Goal: Book appointment/travel/reservation

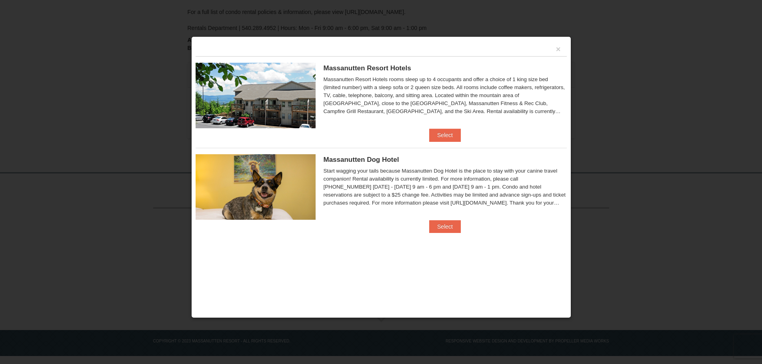
click at [463, 97] on div "Massanutten Resort Hotels rooms sleep up to 4 occupants and offer a choice of 1…" at bounding box center [444, 96] width 243 height 40
click at [512, 113] on div "Massanutten Resort Hotels rooms sleep up to 4 occupants and offer a choice of 1…" at bounding box center [444, 96] width 243 height 40
click at [557, 50] on button "×" at bounding box center [558, 49] width 5 height 8
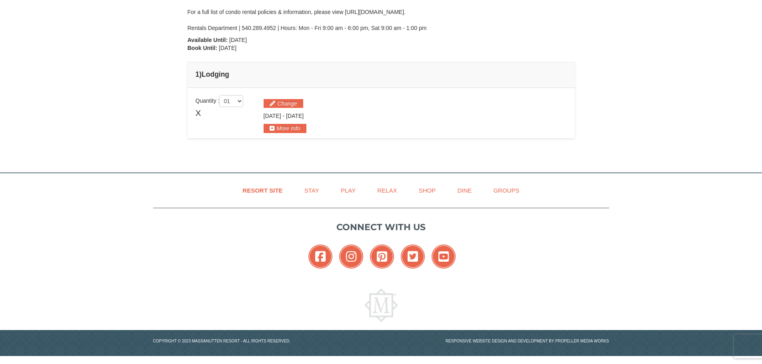
click at [501, 65] on td "1 ) Lodging" at bounding box center [380, 75] width 387 height 26
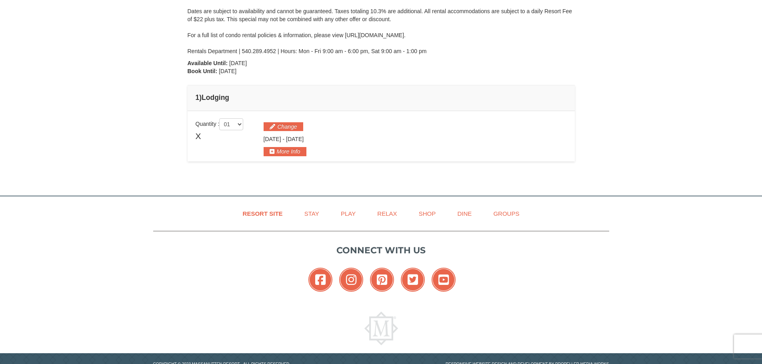
scroll to position [7, 0]
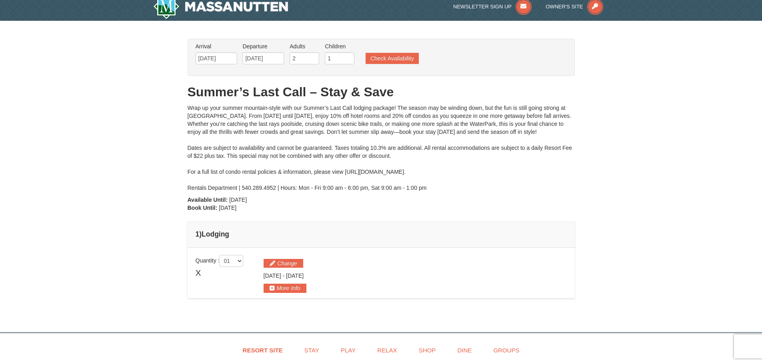
click at [287, 174] on div "Wrap up your summer mountain-style with our Summer’s Last Call lodging package!…" at bounding box center [380, 148] width 387 height 88
drag, startPoint x: 378, startPoint y: 64, endPoint x: 383, endPoint y: 61, distance: 5.4
click at [378, 64] on ul "Arrival Please format dates MM/DD/YYYY Please format dates MM/DD/YYYY 09/01/202…" at bounding box center [376, 55] width 367 height 26
click at [383, 61] on button "Check Availability" at bounding box center [391, 58] width 53 height 11
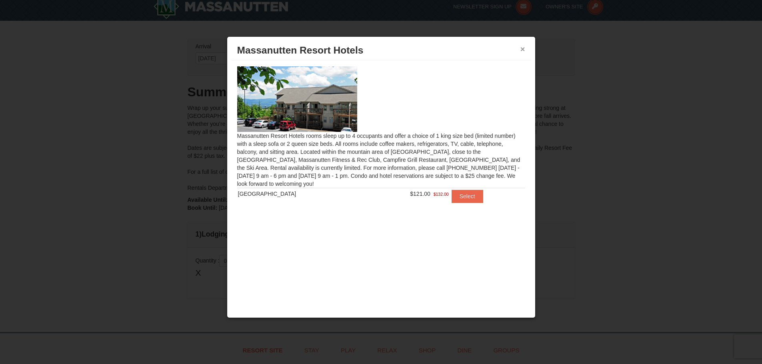
click at [521, 50] on button "×" at bounding box center [522, 49] width 5 height 8
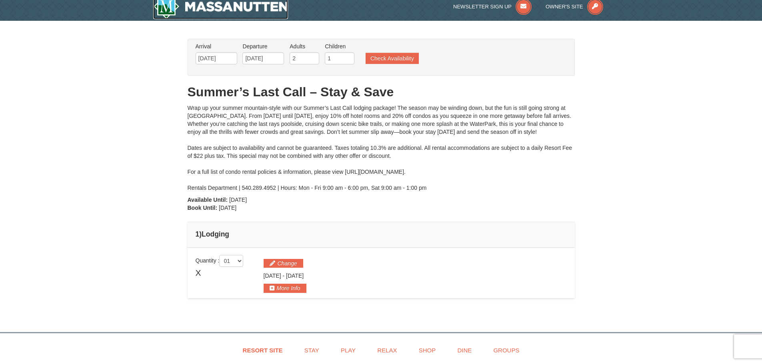
click at [207, 6] on img at bounding box center [220, 7] width 135 height 26
